Goal: Information Seeking & Learning: Learn about a topic

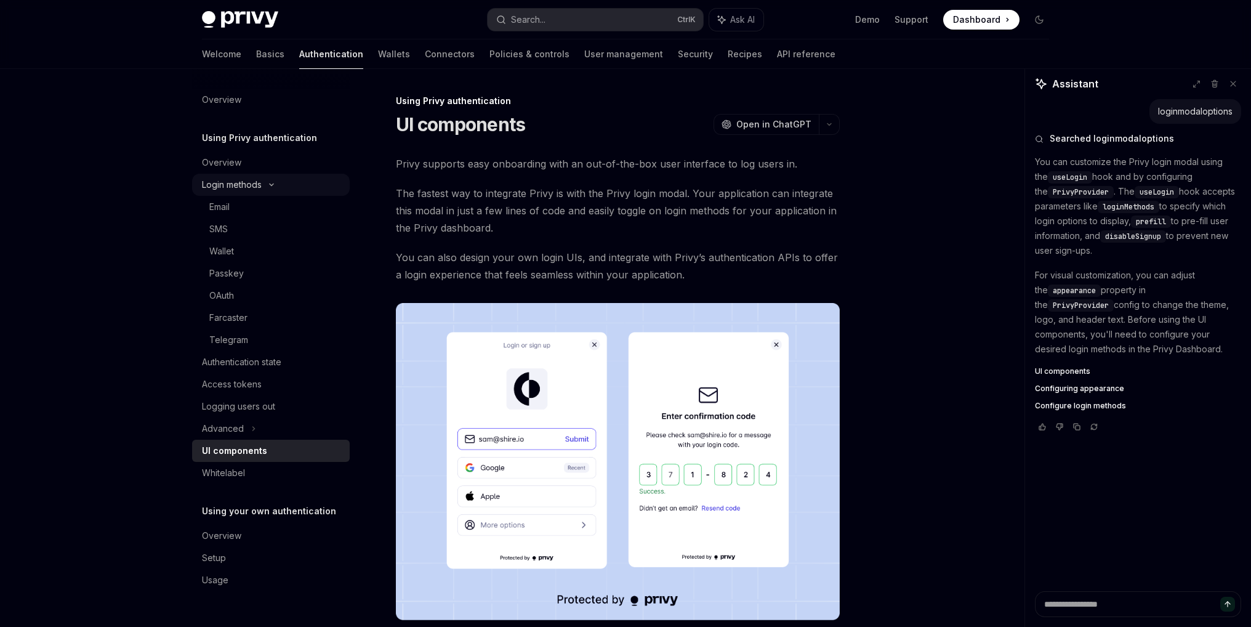
click at [270, 187] on icon at bounding box center [271, 184] width 15 height 5
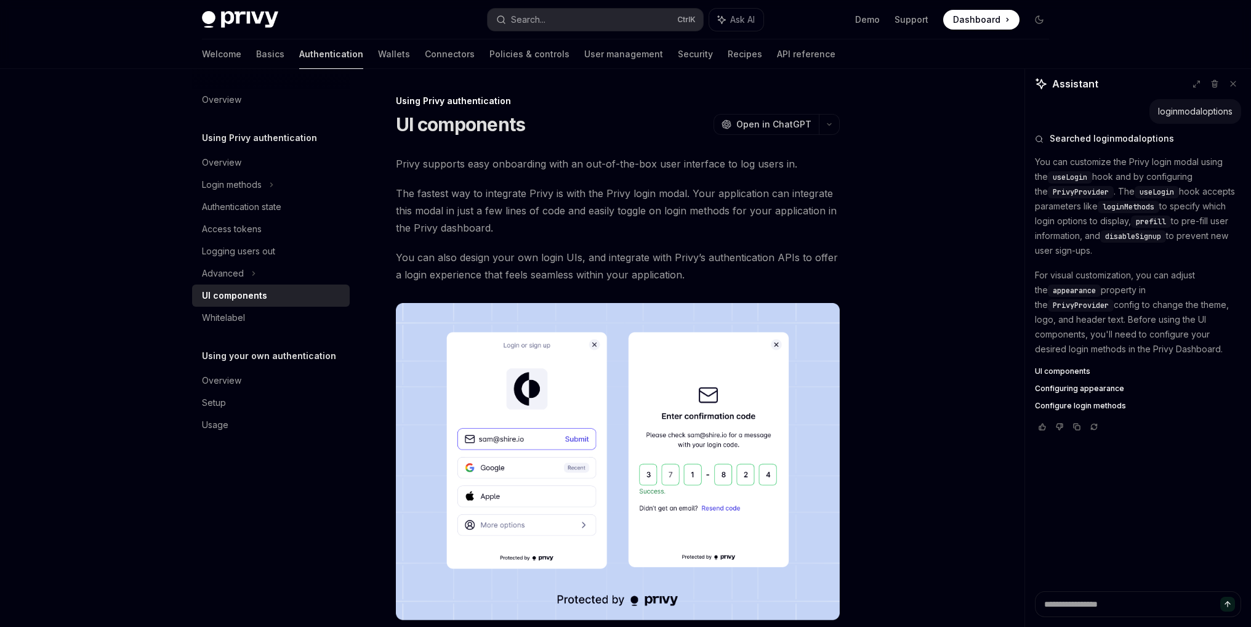
click at [299, 58] on link "Authentication" at bounding box center [331, 54] width 64 height 30
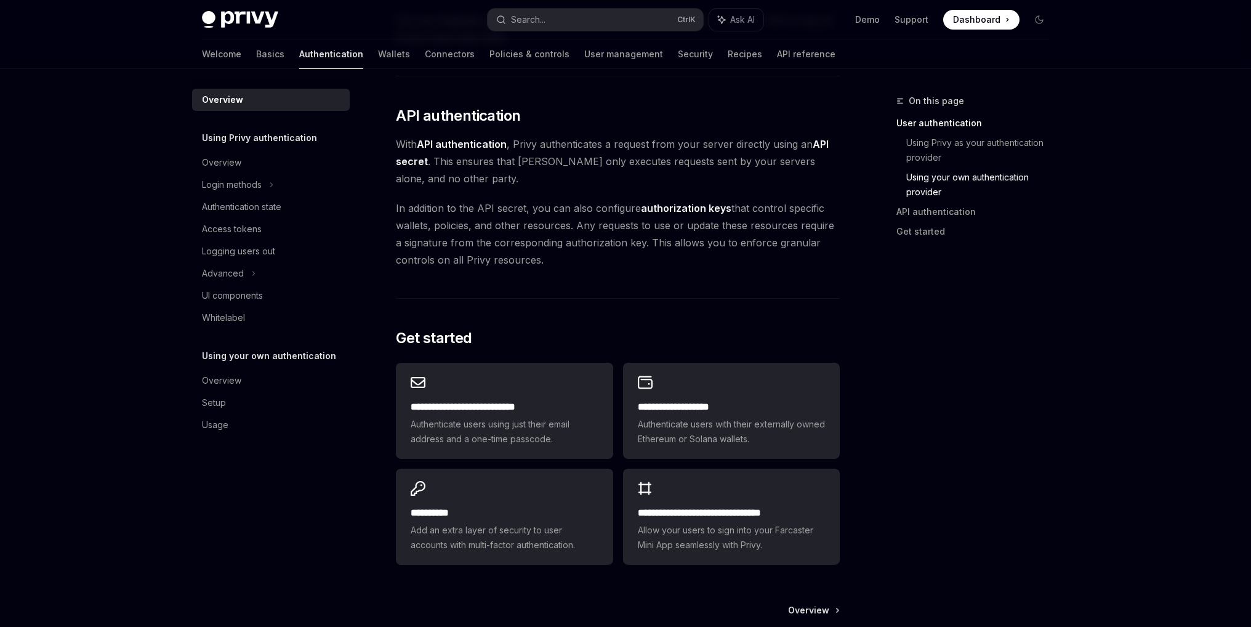
scroll to position [794, 0]
click at [332, 283] on div "Advanced" at bounding box center [271, 273] width 158 height 22
click at [266, 214] on div "Authentication state" at bounding box center [241, 207] width 79 height 15
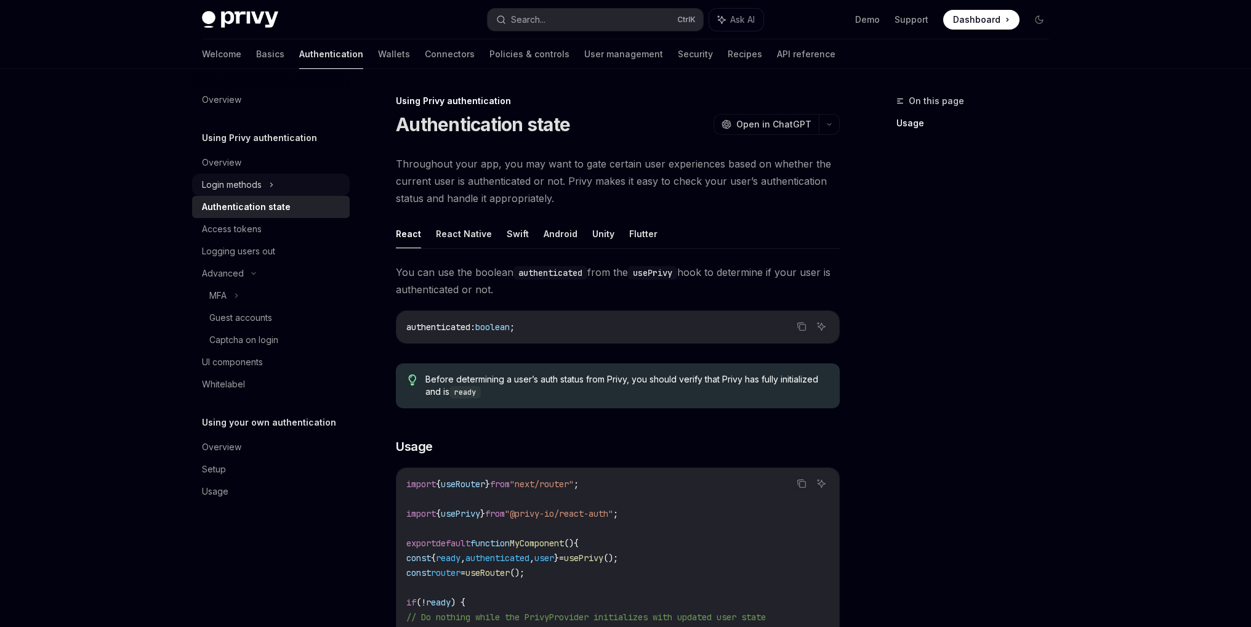
click at [272, 182] on icon at bounding box center [271, 184] width 5 height 15
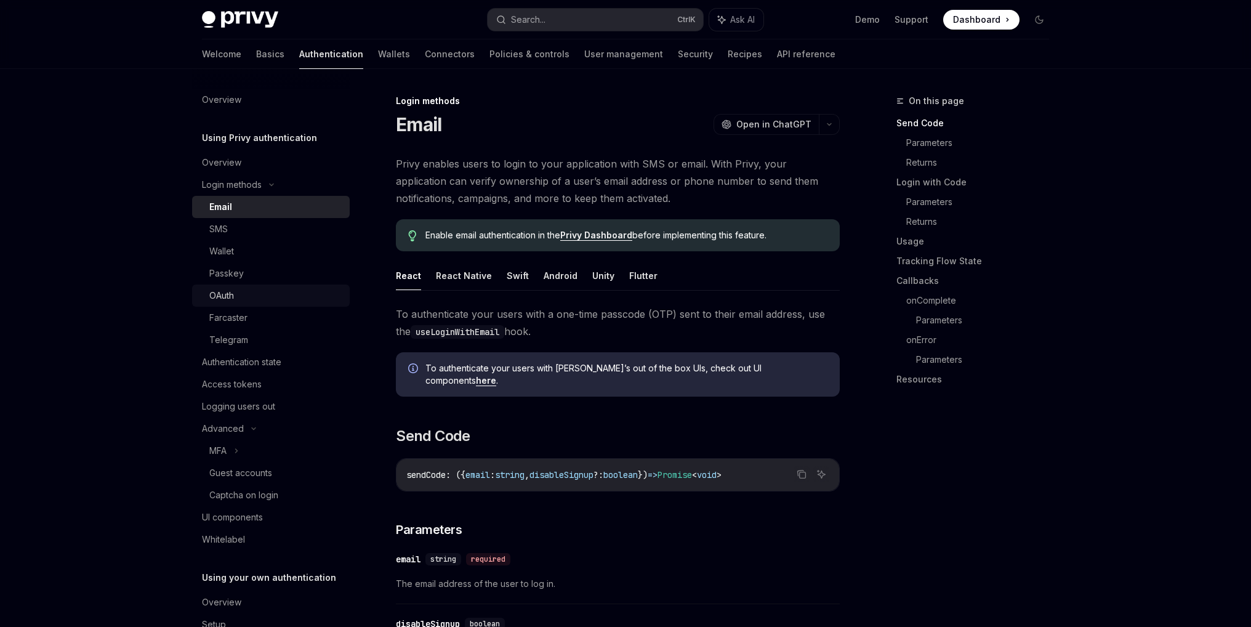
click at [249, 291] on div "OAuth" at bounding box center [275, 295] width 133 height 15
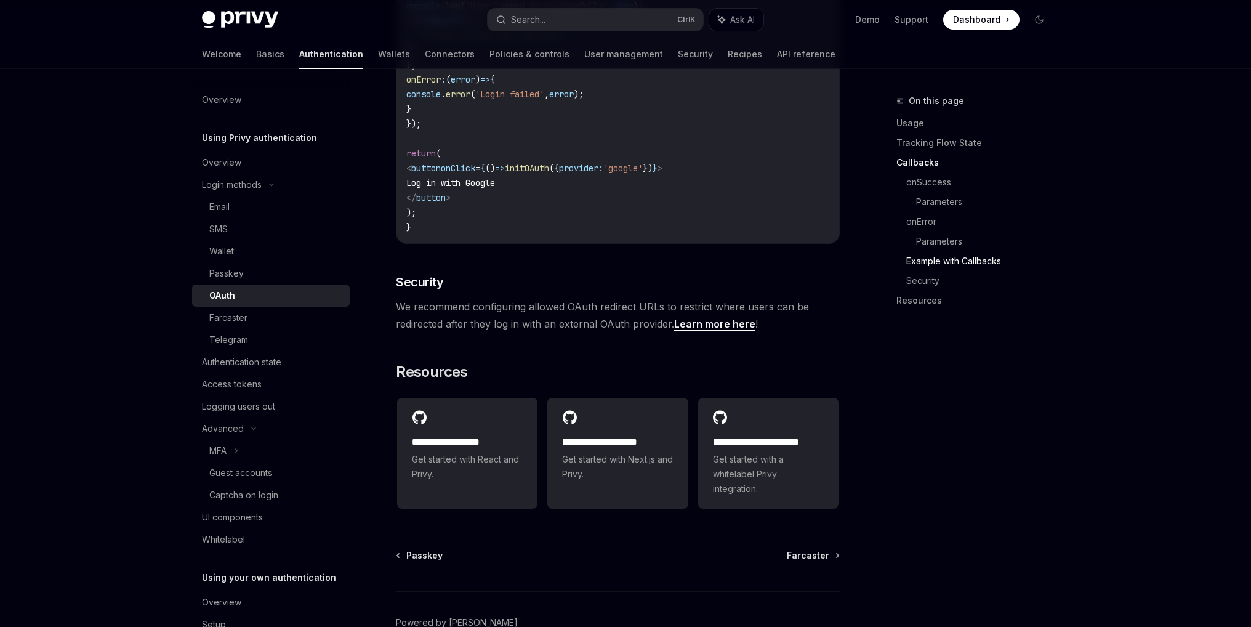
scroll to position [2410, 0]
click at [277, 166] on div "Overview" at bounding box center [272, 162] width 140 height 15
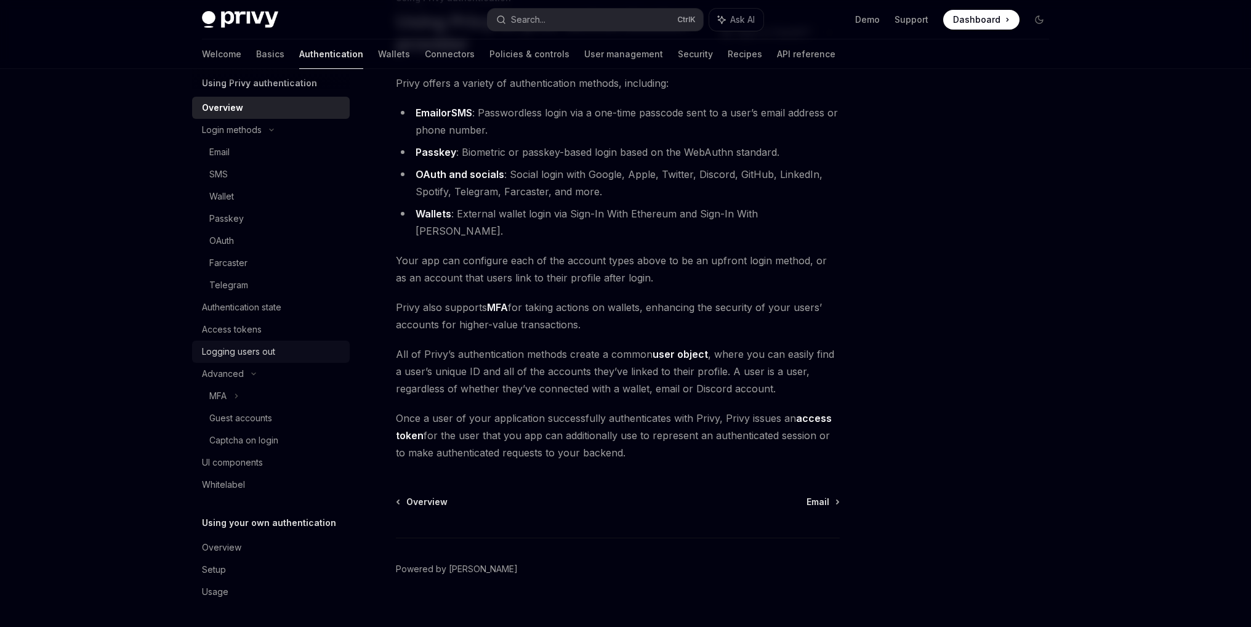
scroll to position [55, 0]
click at [259, 464] on div "UI components" at bounding box center [232, 461] width 61 height 15
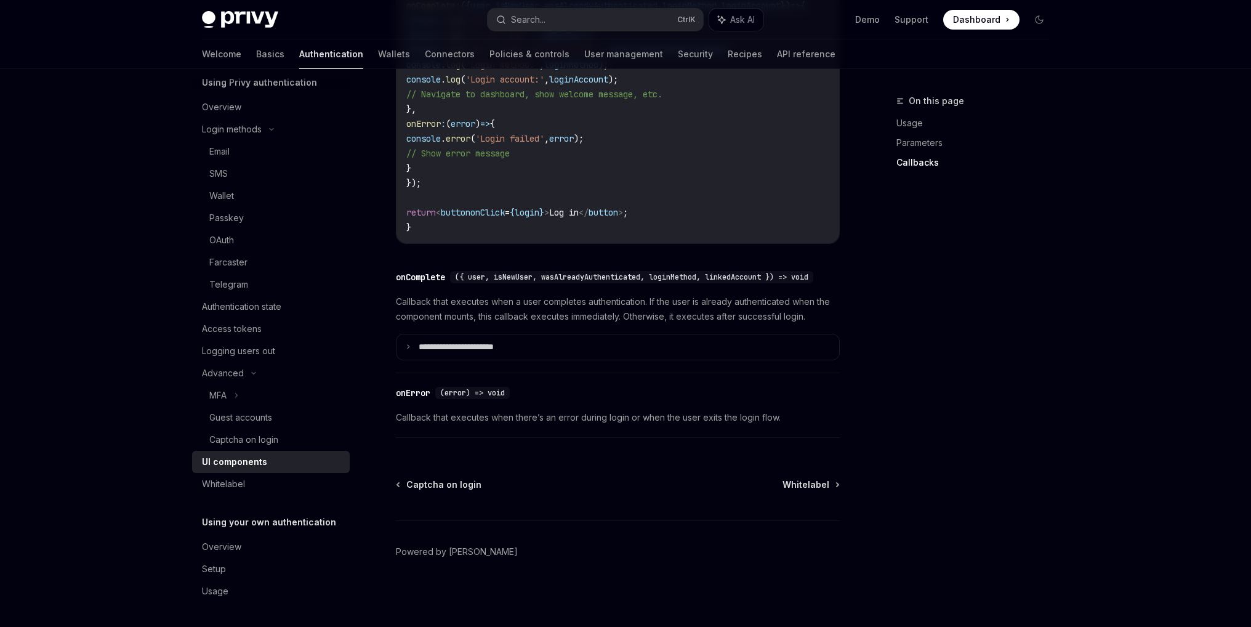
scroll to position [1720, 0]
click at [464, 345] on p "**********" at bounding box center [473, 347] width 109 height 11
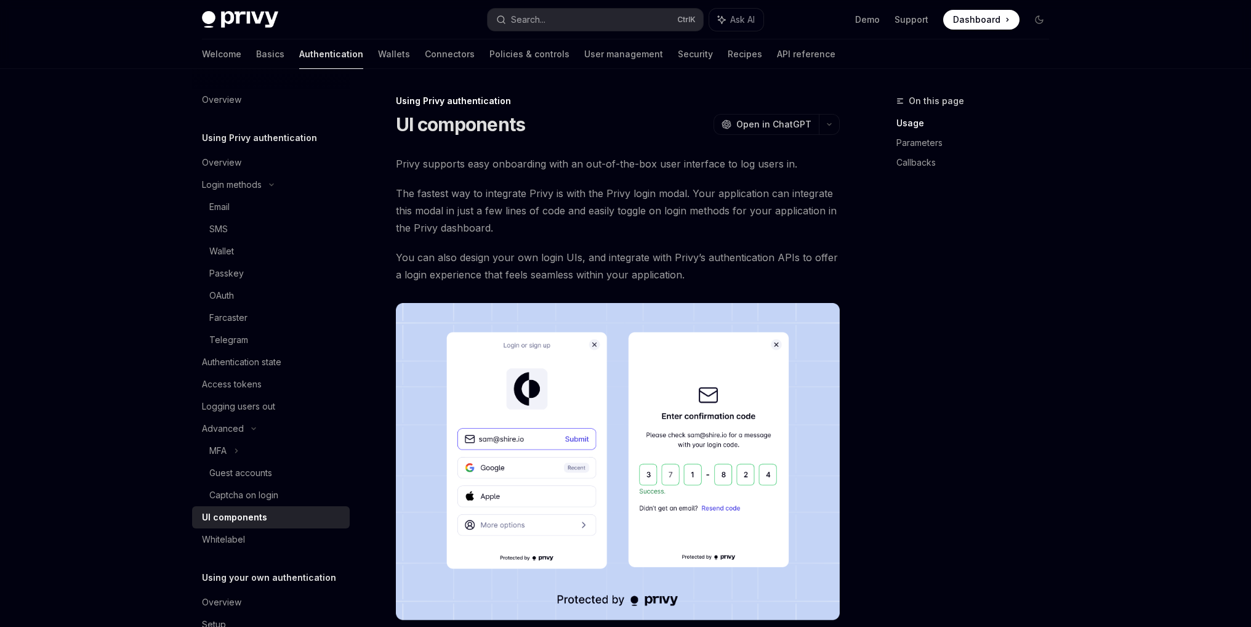
scroll to position [55, 0]
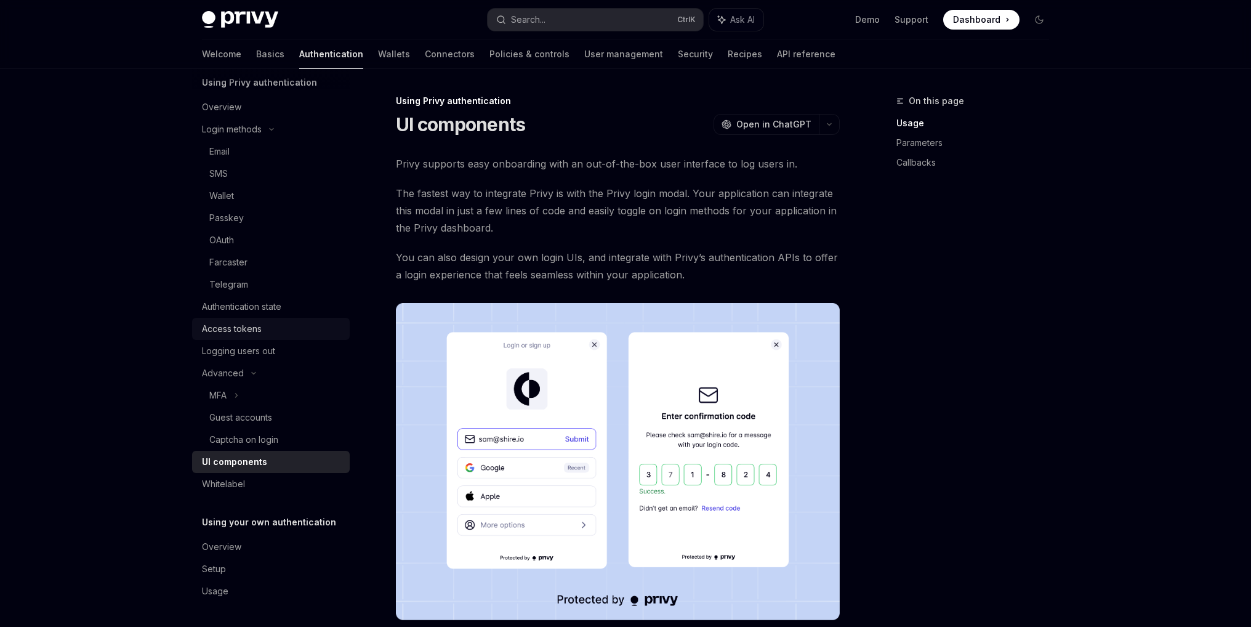
click at [235, 337] on link "Access tokens" at bounding box center [271, 329] width 158 height 22
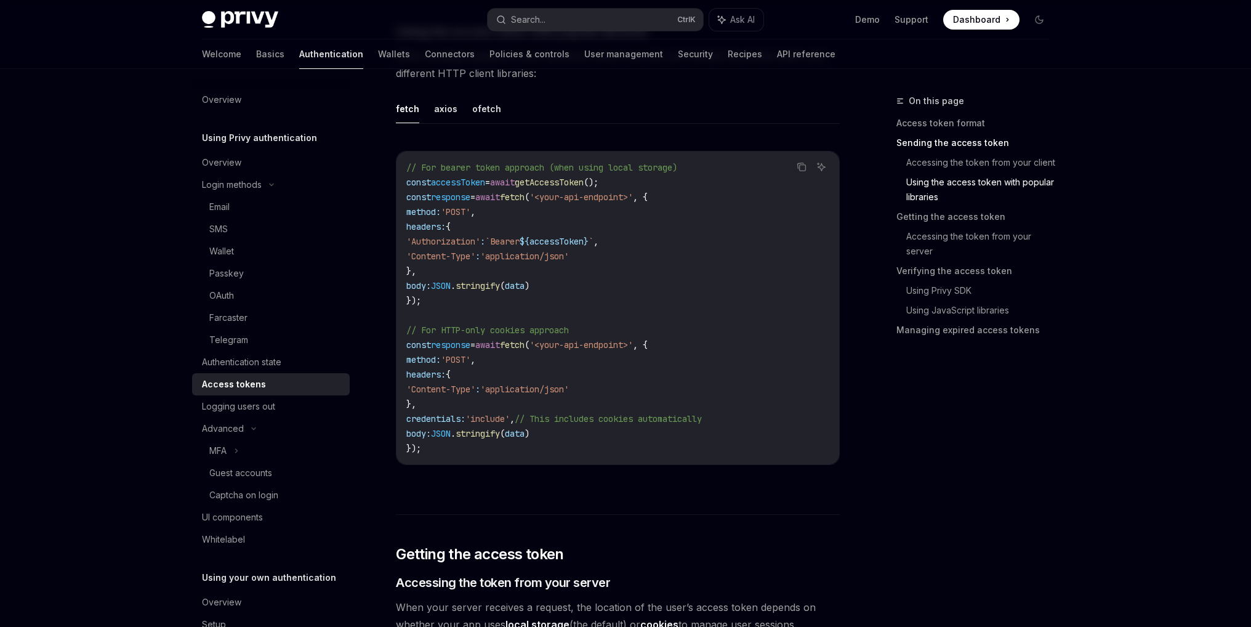
scroll to position [55, 0]
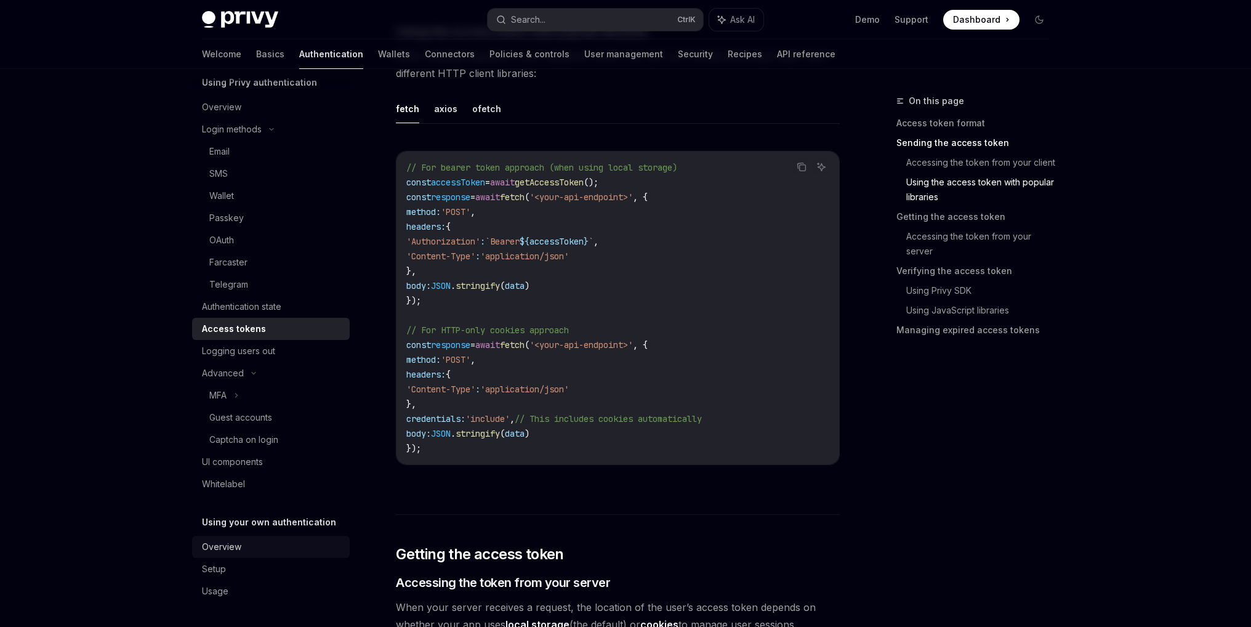
click at [223, 554] on div "Overview" at bounding box center [221, 546] width 39 height 15
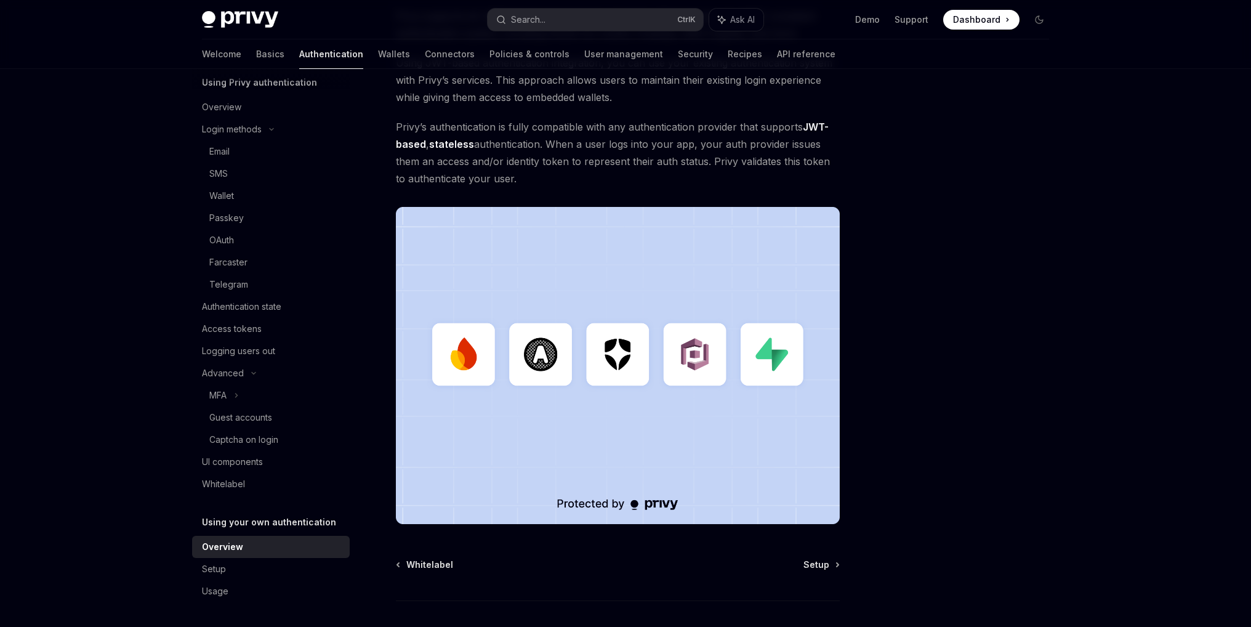
scroll to position [171, 0]
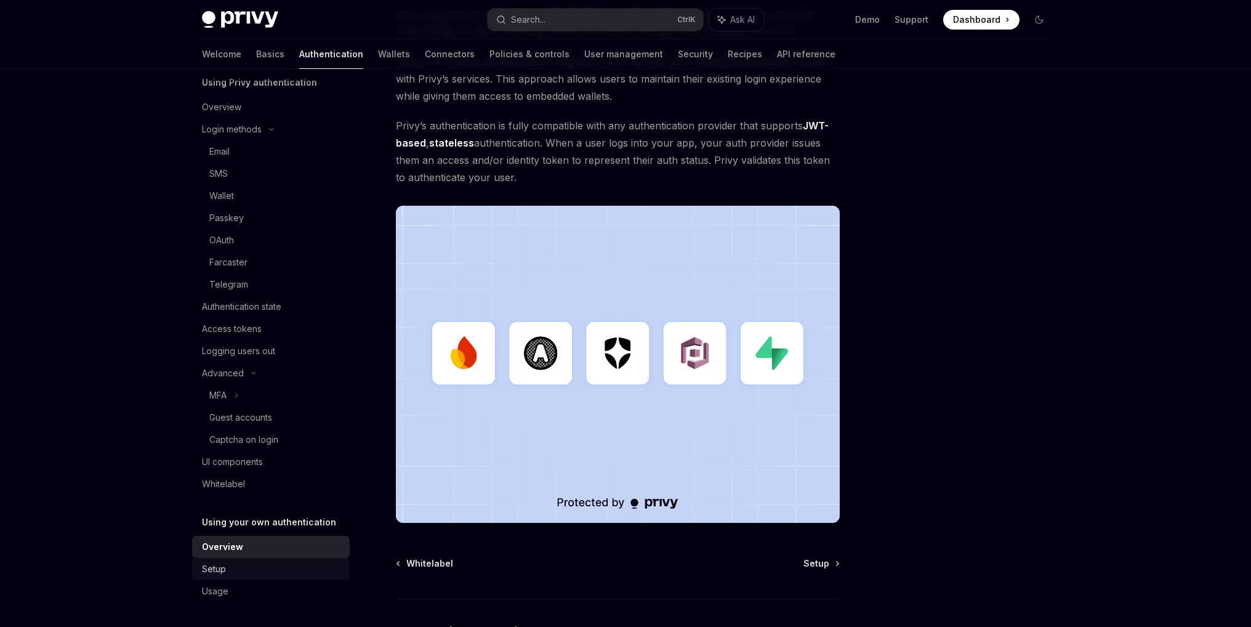
click at [253, 563] on div "Setup" at bounding box center [272, 569] width 140 height 15
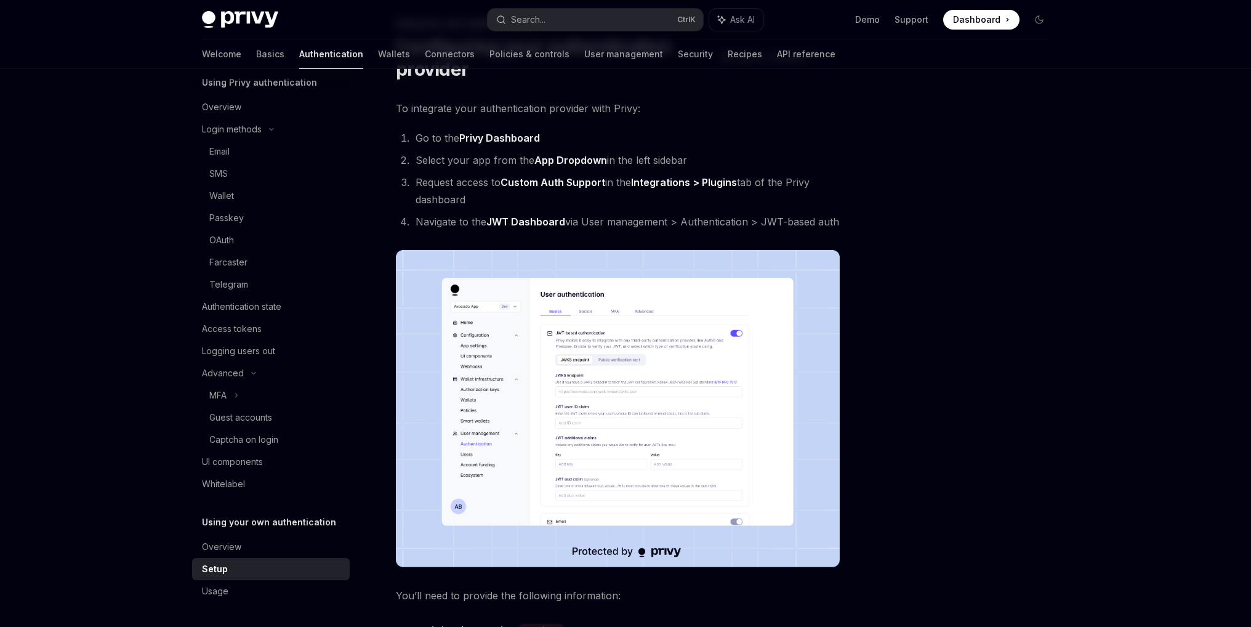
scroll to position [78, 0]
click at [242, 602] on div "Overview Using Privy authentication Overview Login methods Email SMS Wallet Pas…" at bounding box center [280, 348] width 177 height 558
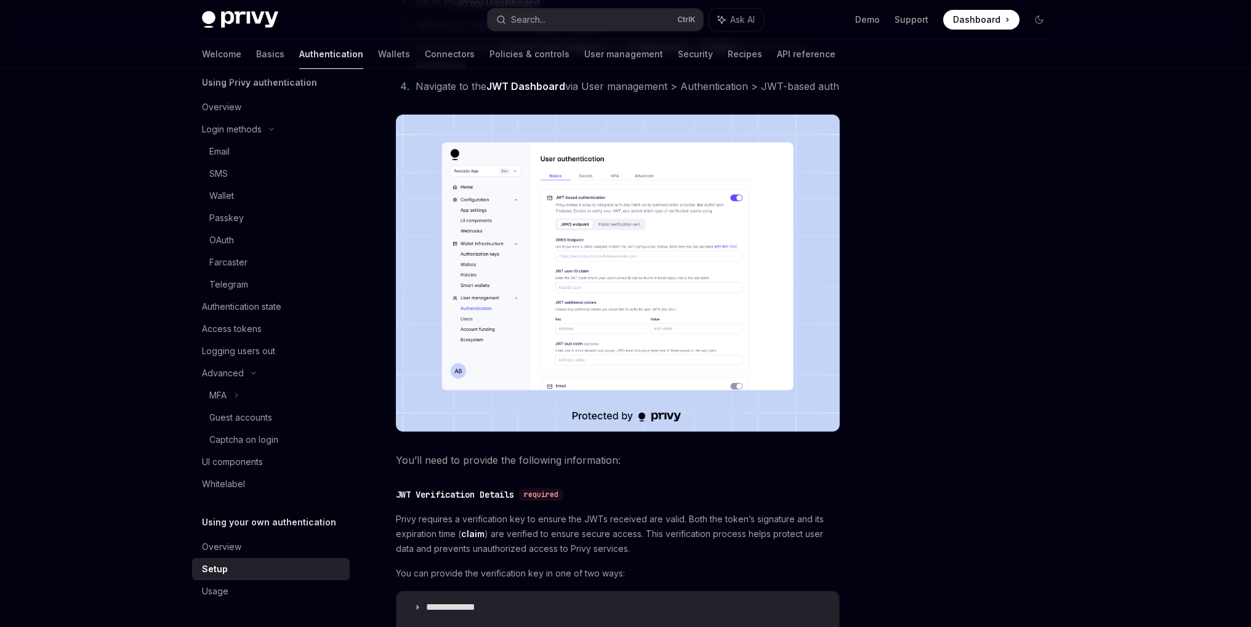
scroll to position [525, 0]
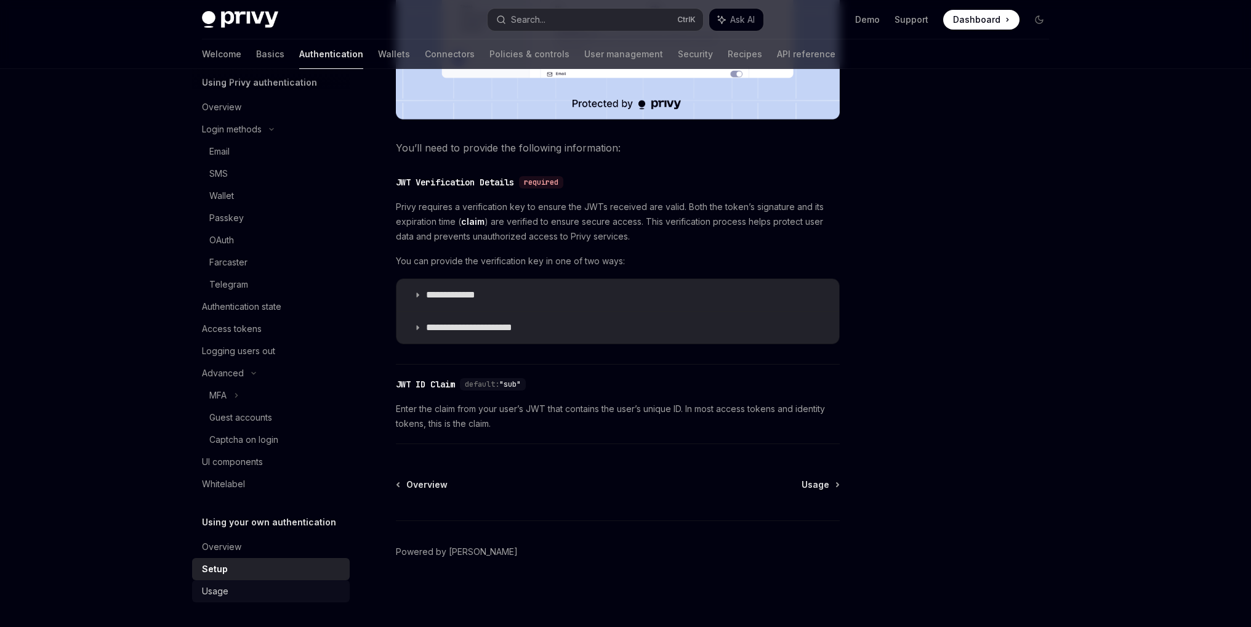
click at [221, 592] on div "Usage" at bounding box center [215, 591] width 26 height 15
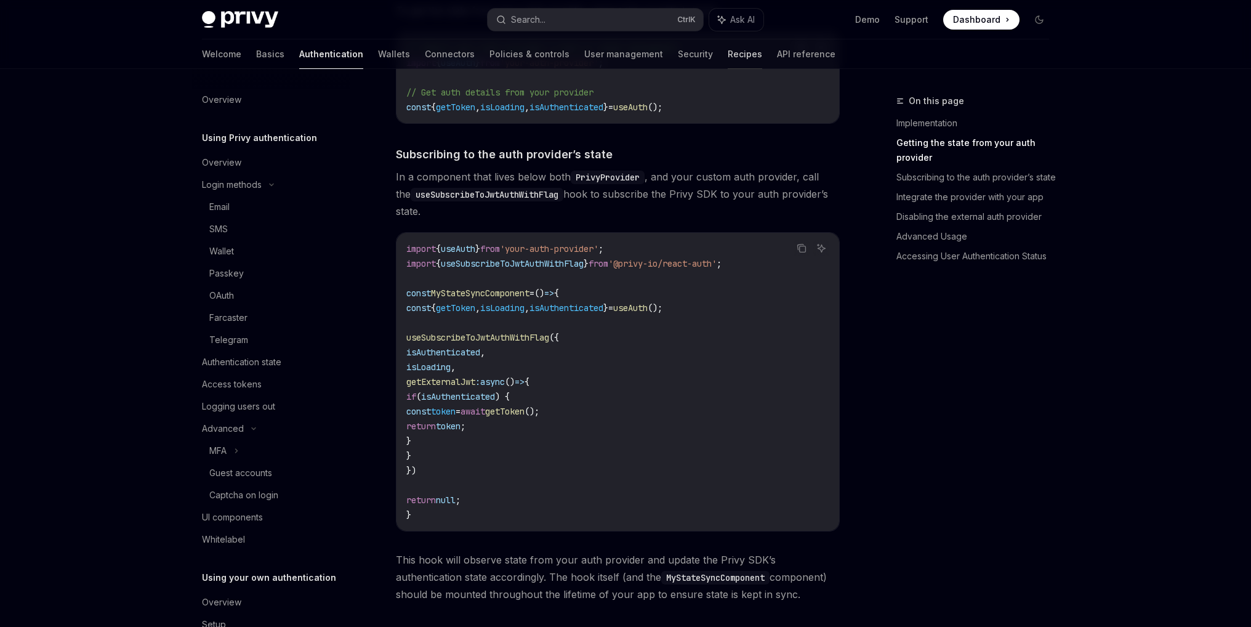
click at [728, 52] on link "Recipes" at bounding box center [745, 54] width 34 height 30
type textarea "*"
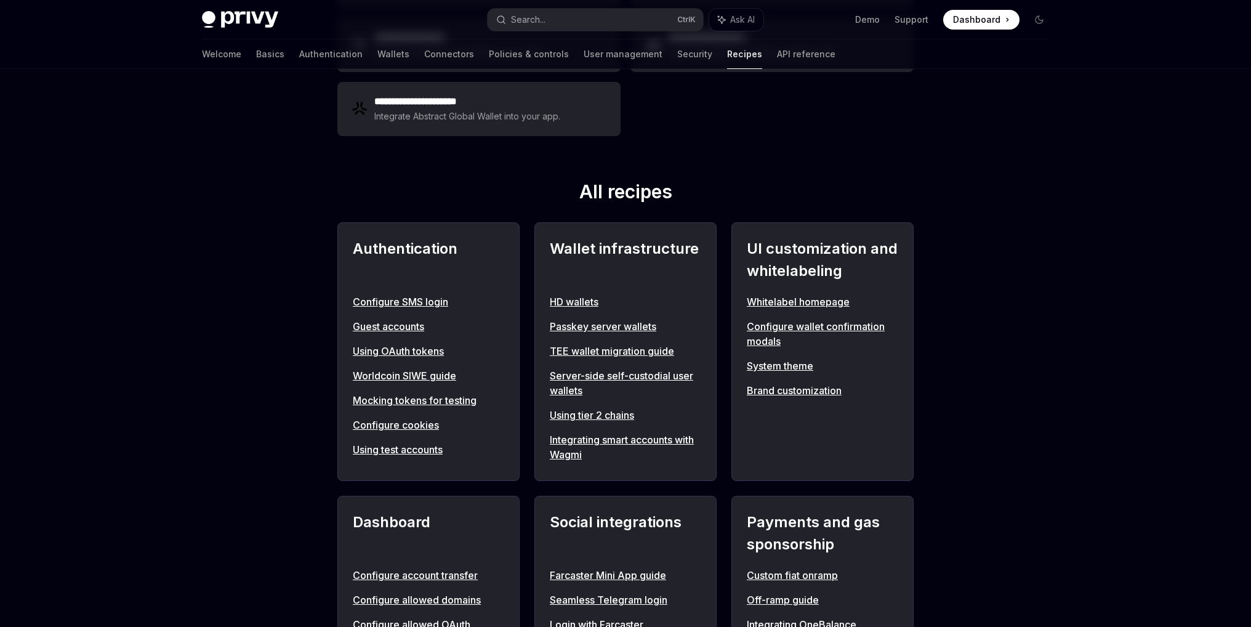
scroll to position [334, 0]
click at [427, 353] on link "Using OAuth tokens" at bounding box center [428, 350] width 151 height 15
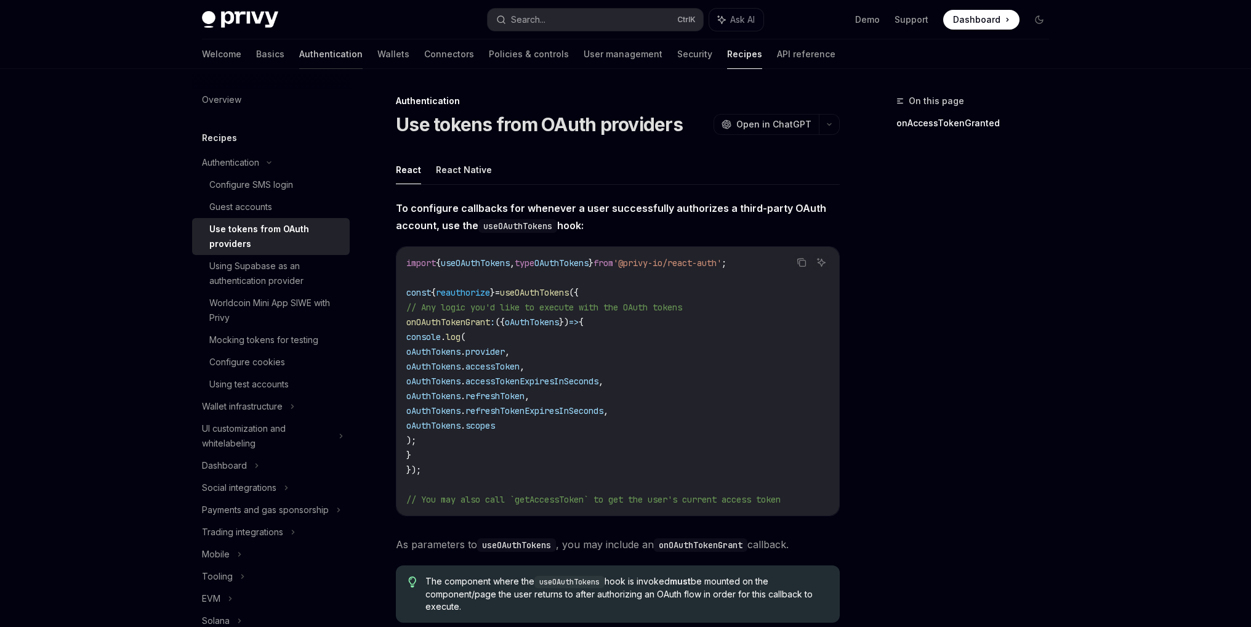
click at [299, 57] on link "Authentication" at bounding box center [330, 54] width 63 height 30
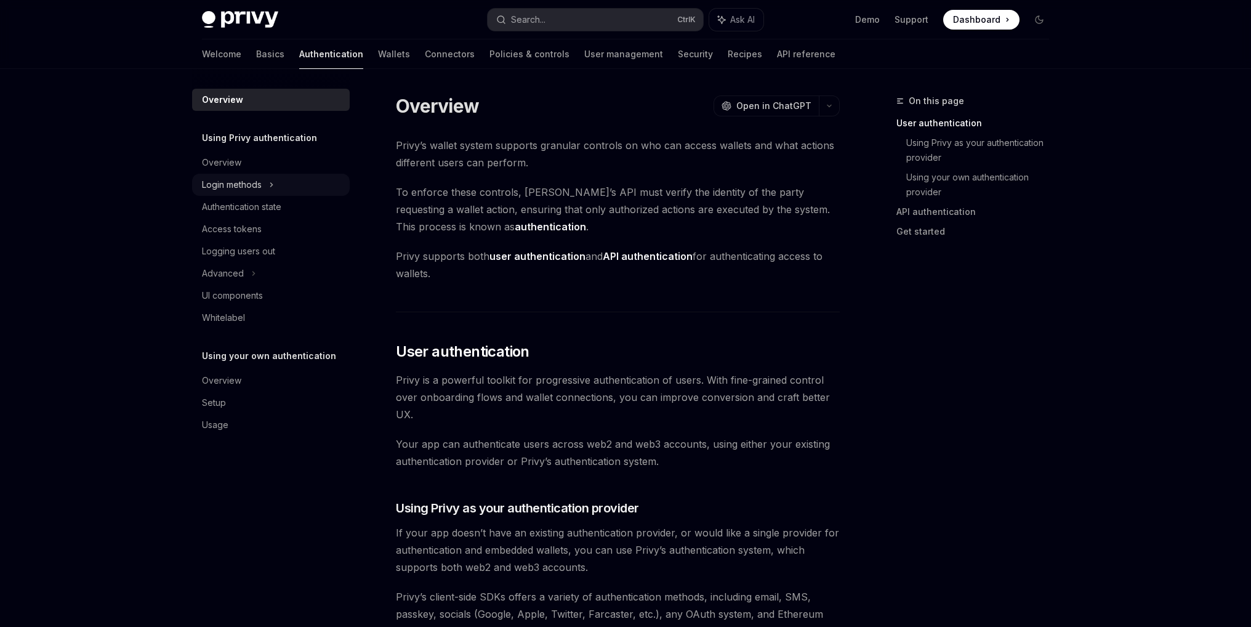
click at [262, 190] on div "Login methods" at bounding box center [232, 184] width 60 height 15
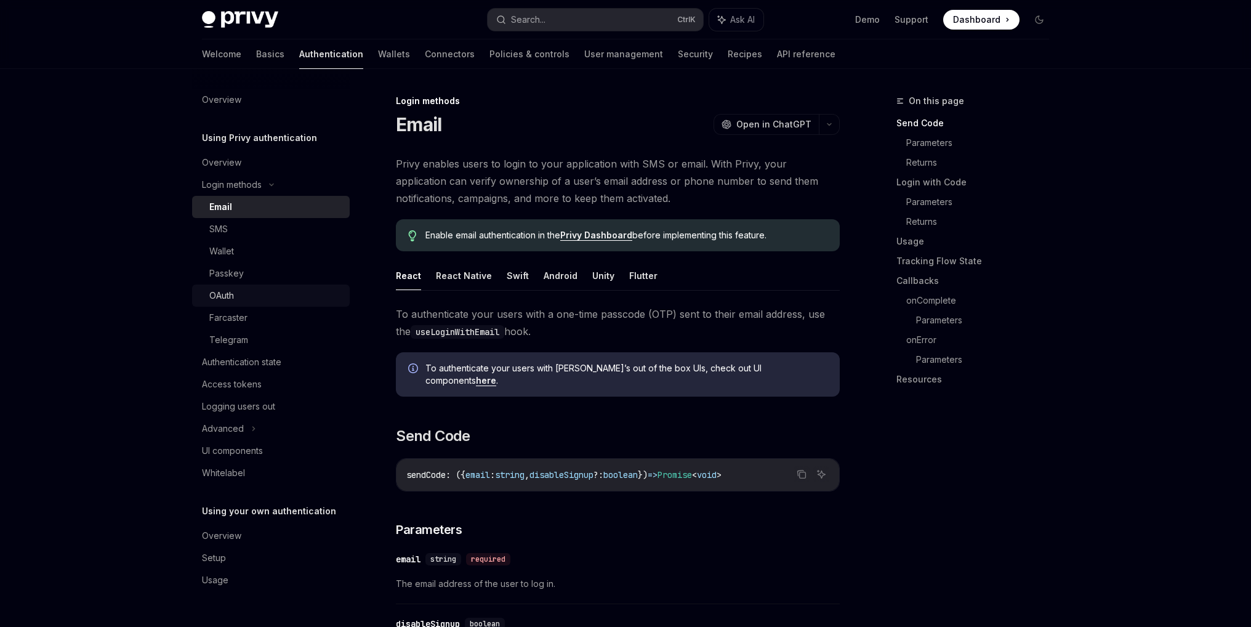
click at [228, 294] on div "OAuth" at bounding box center [221, 295] width 25 height 15
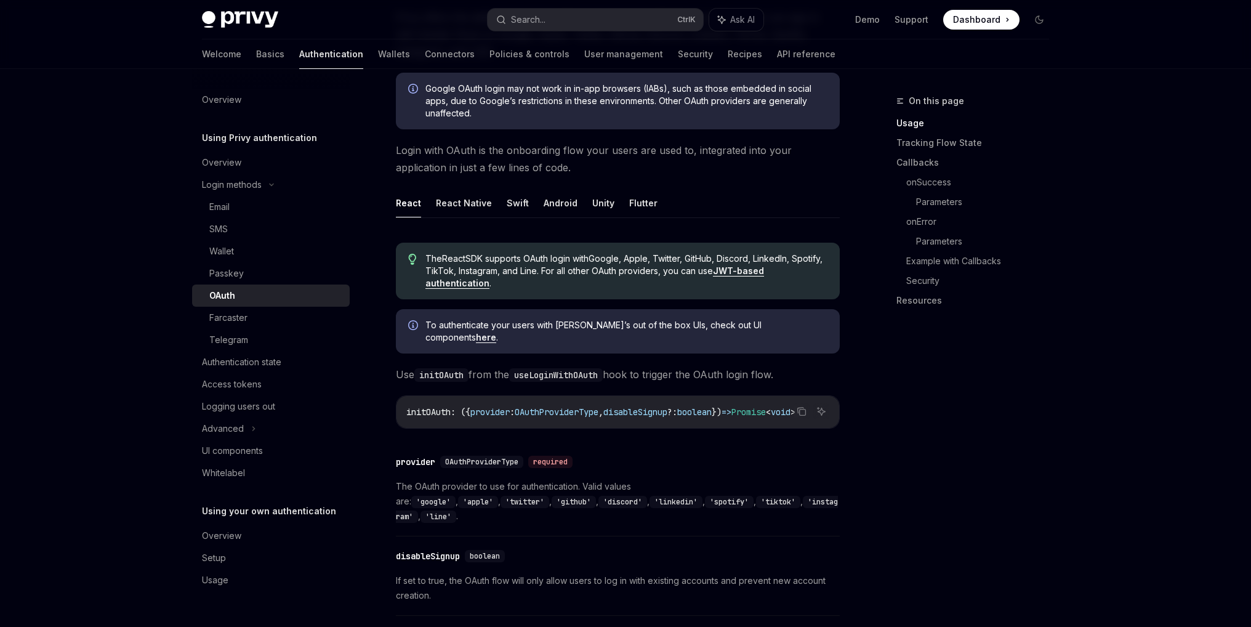
scroll to position [155, 0]
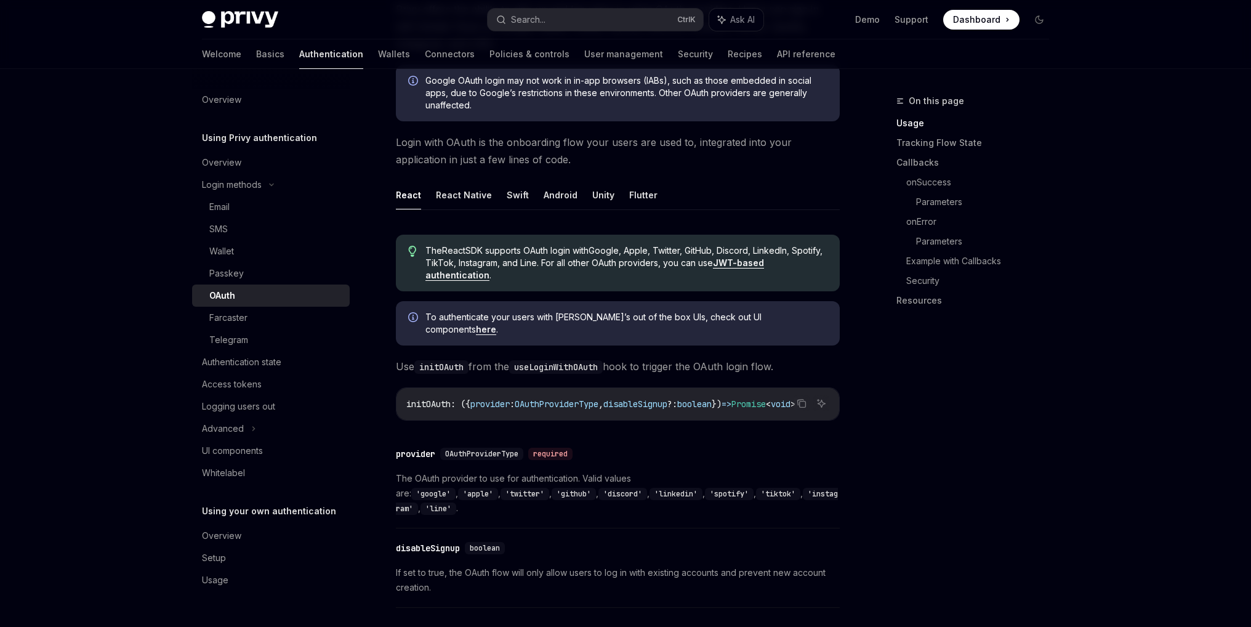
click at [496, 324] on link "here" at bounding box center [486, 329] width 20 height 11
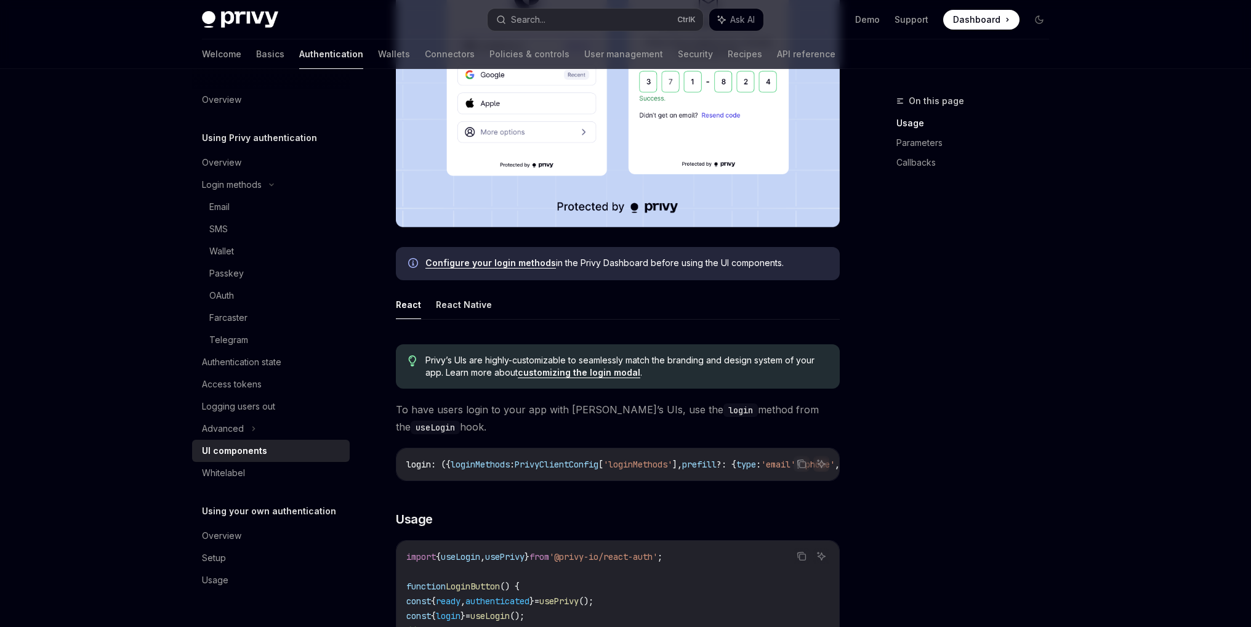
scroll to position [396, 0]
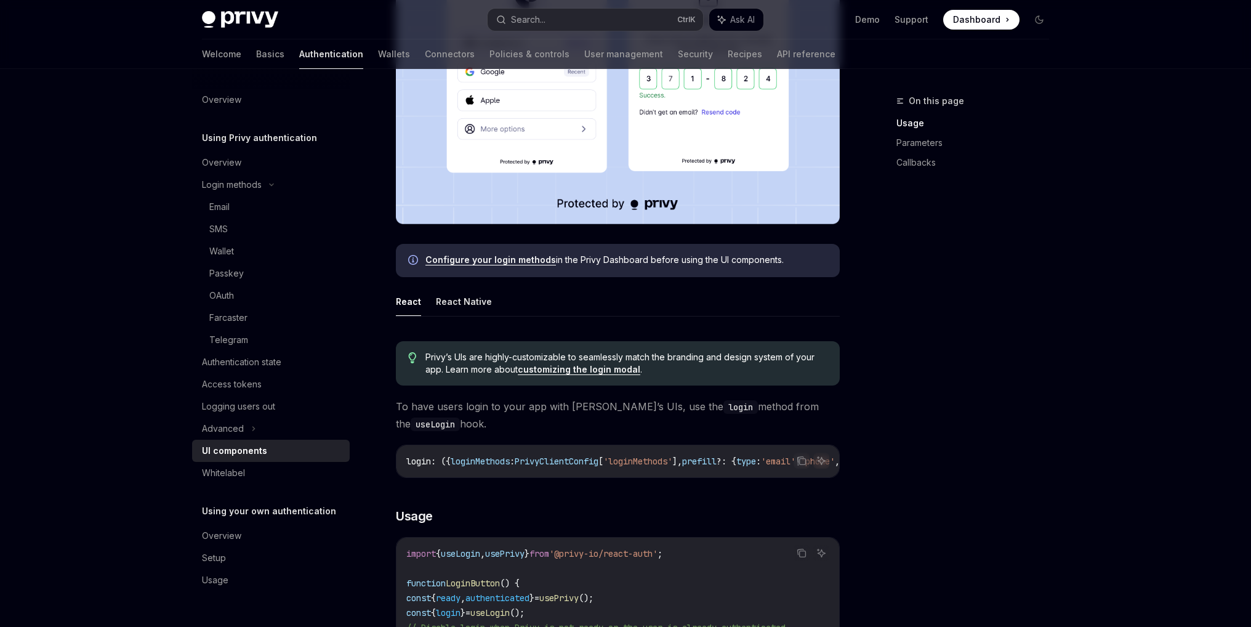
click at [597, 371] on link "customizing the login modal" at bounding box center [579, 369] width 123 height 11
type textarea "*"
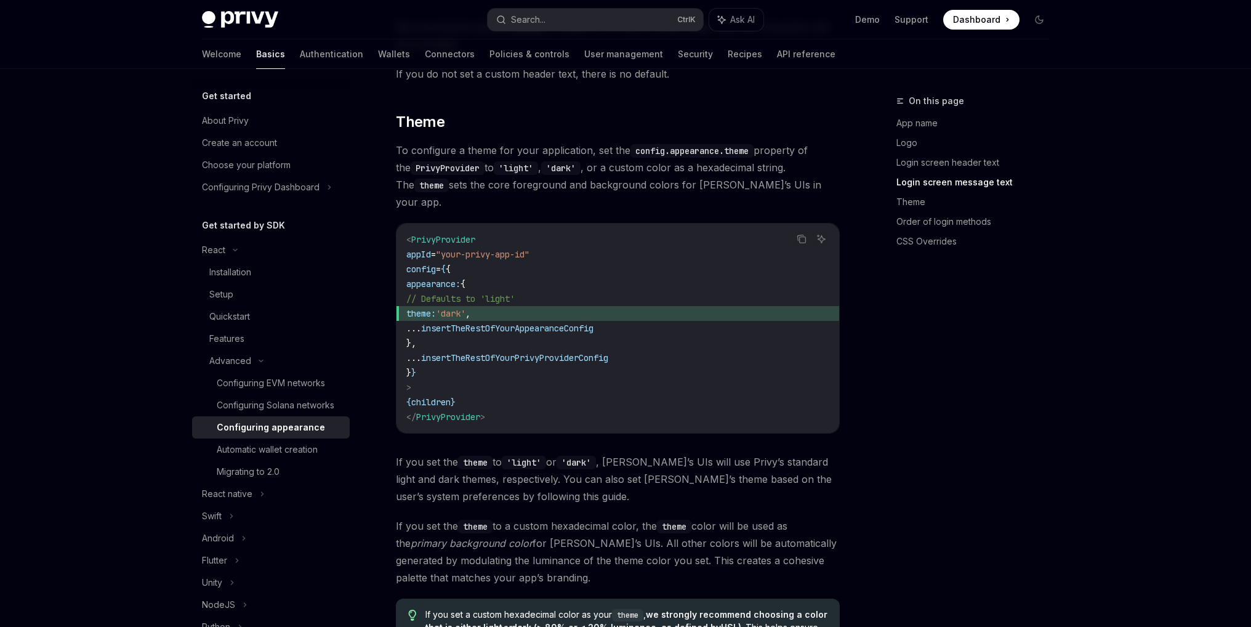
scroll to position [1757, 0]
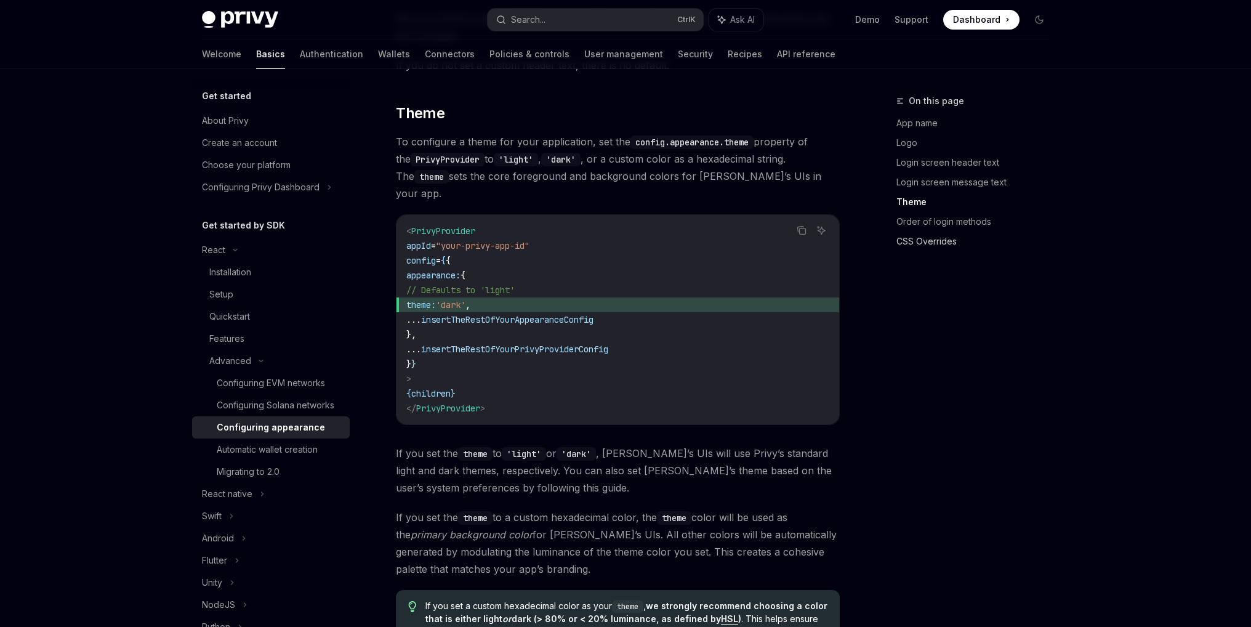
click at [923, 245] on link "CSS Overrides" at bounding box center [978, 242] width 163 height 20
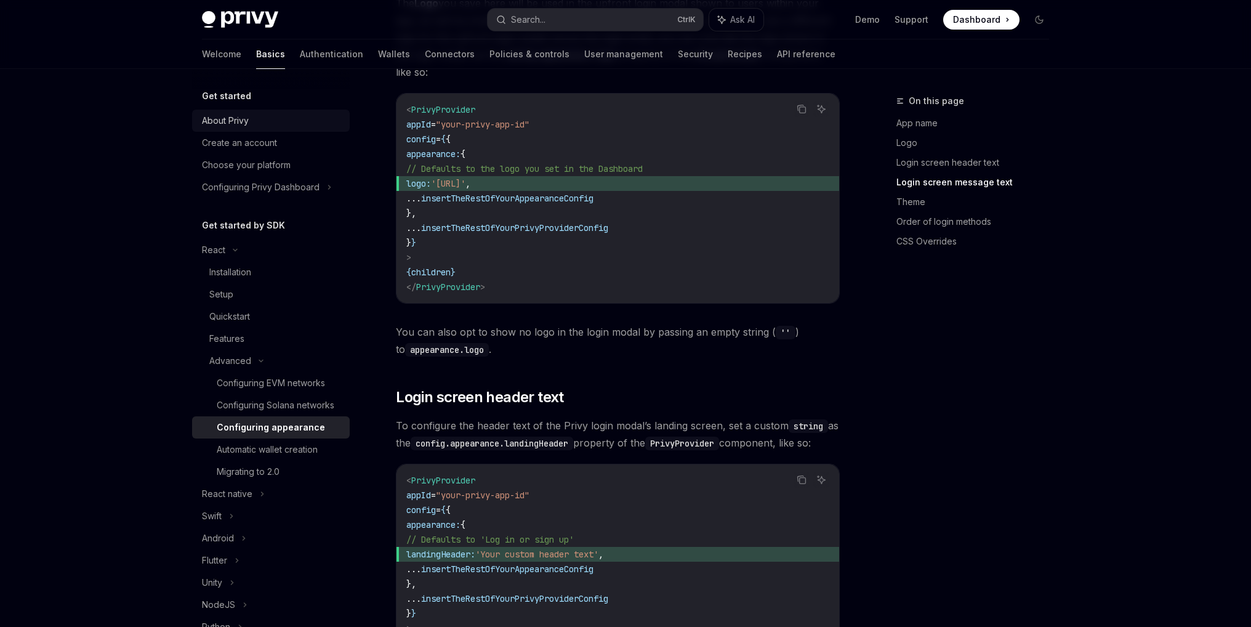
scroll to position [669, 0]
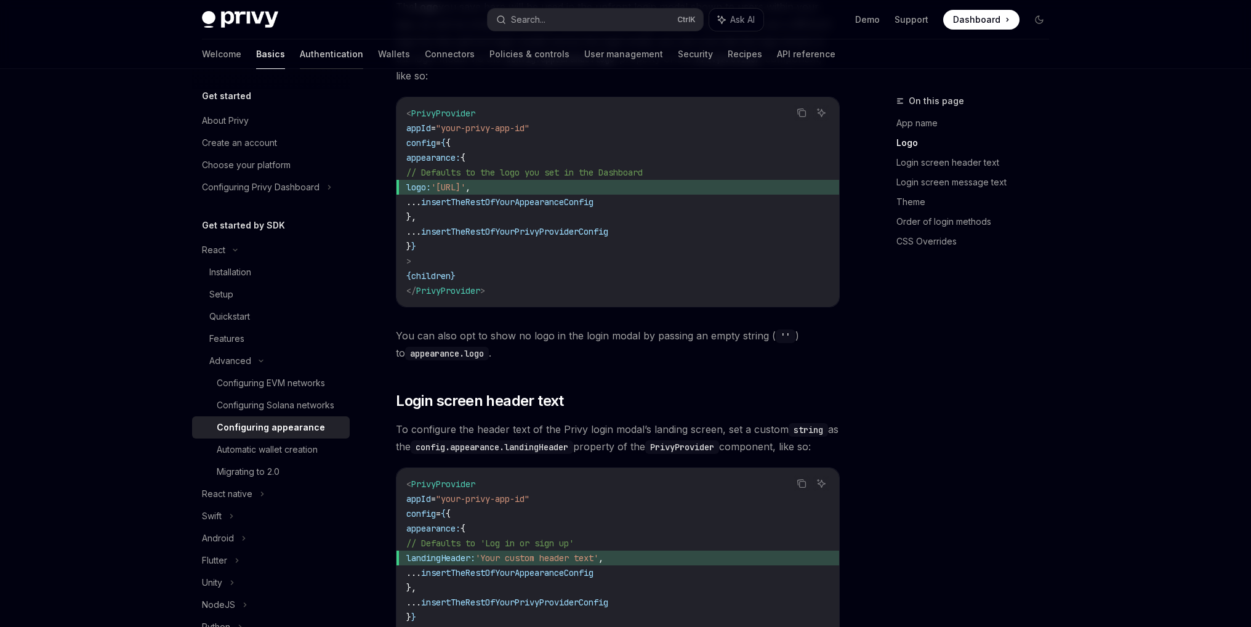
click at [300, 41] on link "Authentication" at bounding box center [331, 54] width 63 height 30
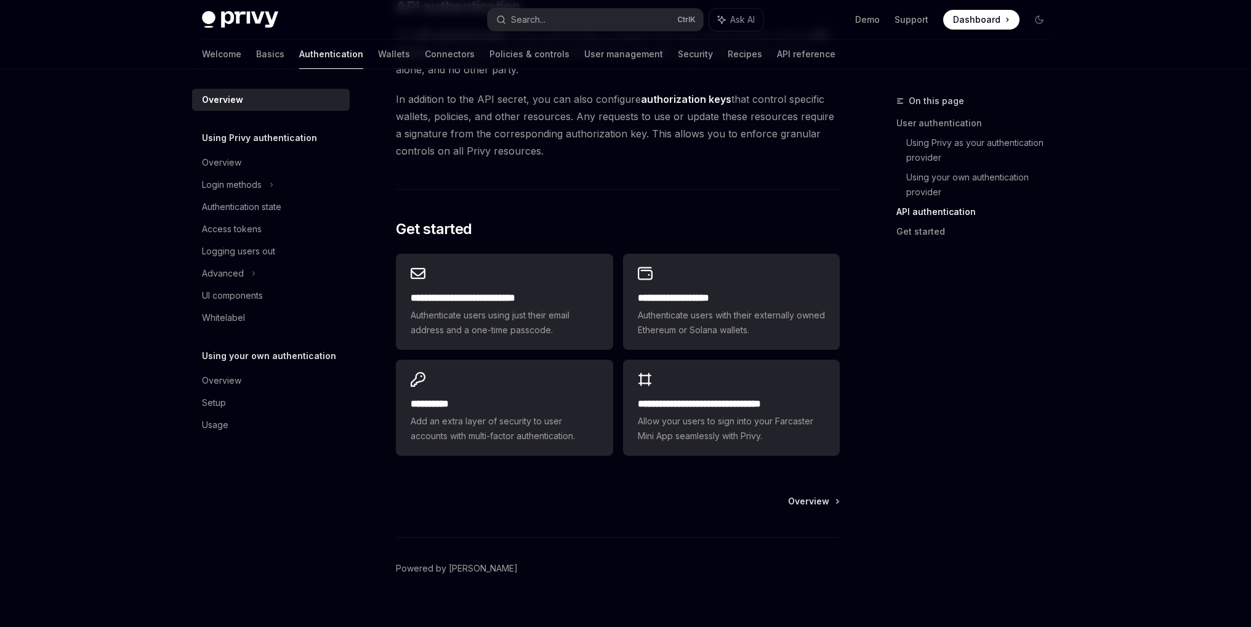
scroll to position [904, 0]
click at [253, 166] on div "Overview" at bounding box center [272, 162] width 140 height 15
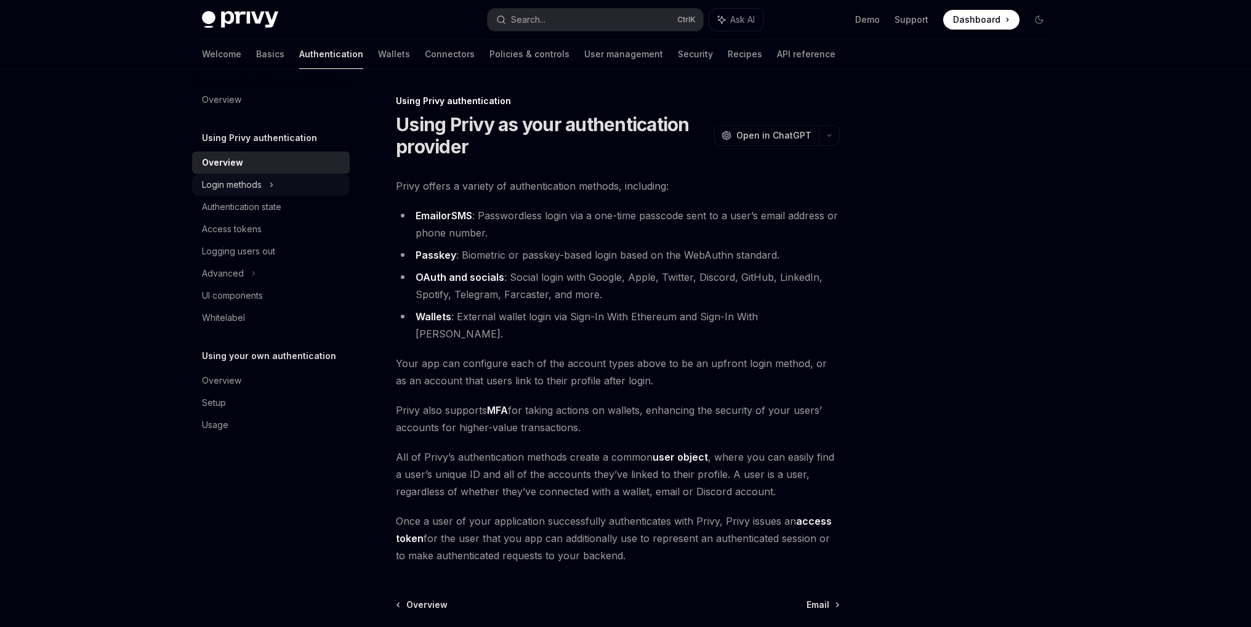
click at [263, 189] on div "Login methods" at bounding box center [271, 185] width 158 height 22
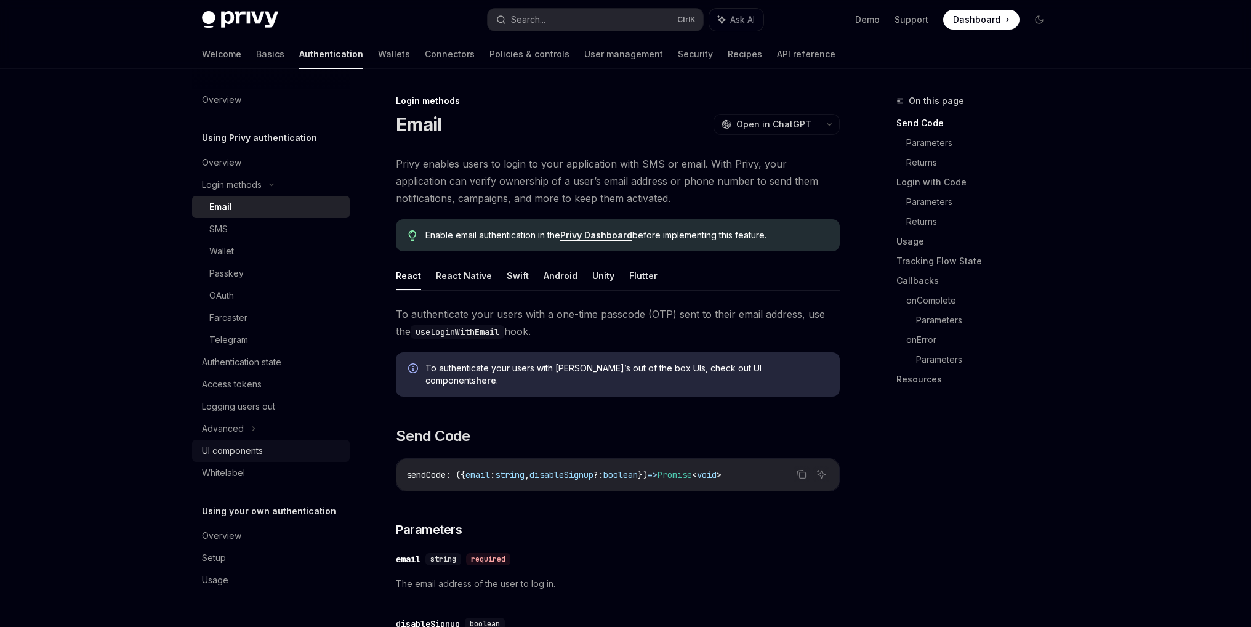
click at [255, 448] on div "UI components" at bounding box center [232, 450] width 61 height 15
type textarea "*"
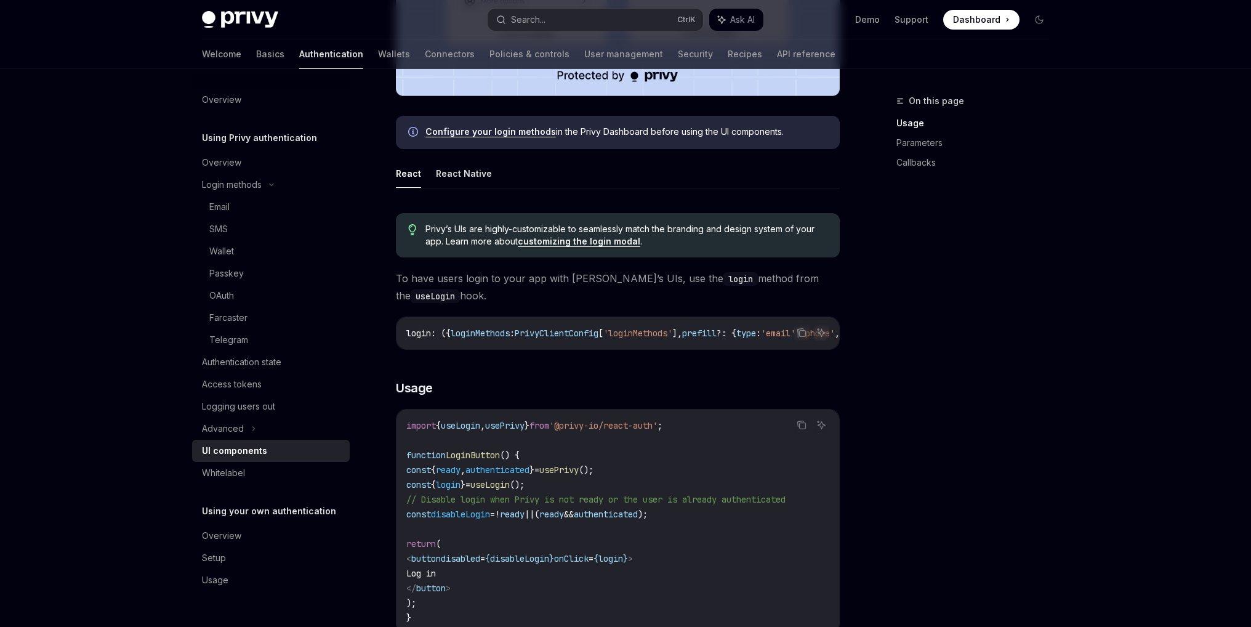
scroll to position [526, 0]
